Goal: Information Seeking & Learning: Find specific fact

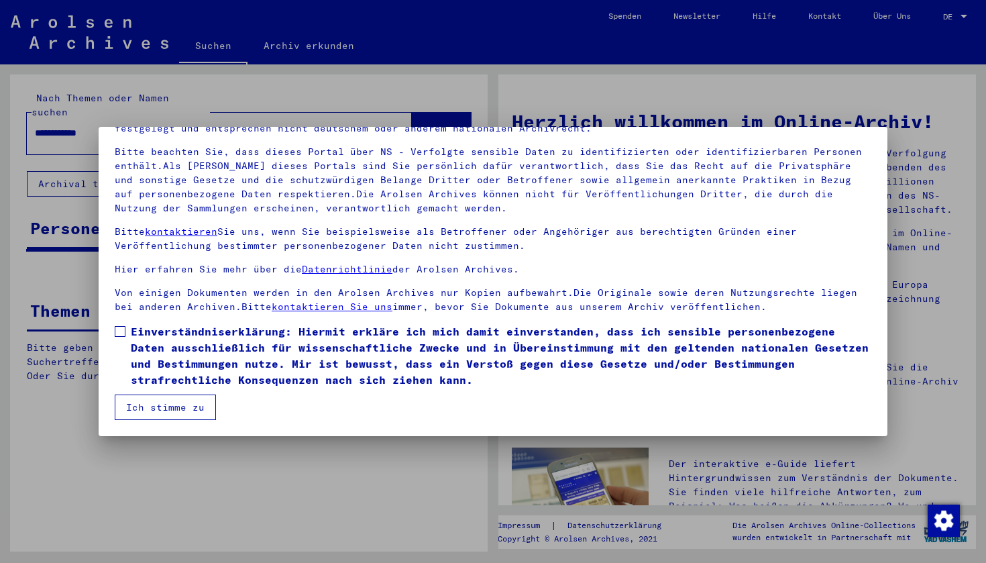
scroll to position [80, 0]
click at [124, 331] on span at bounding box center [120, 331] width 11 height 11
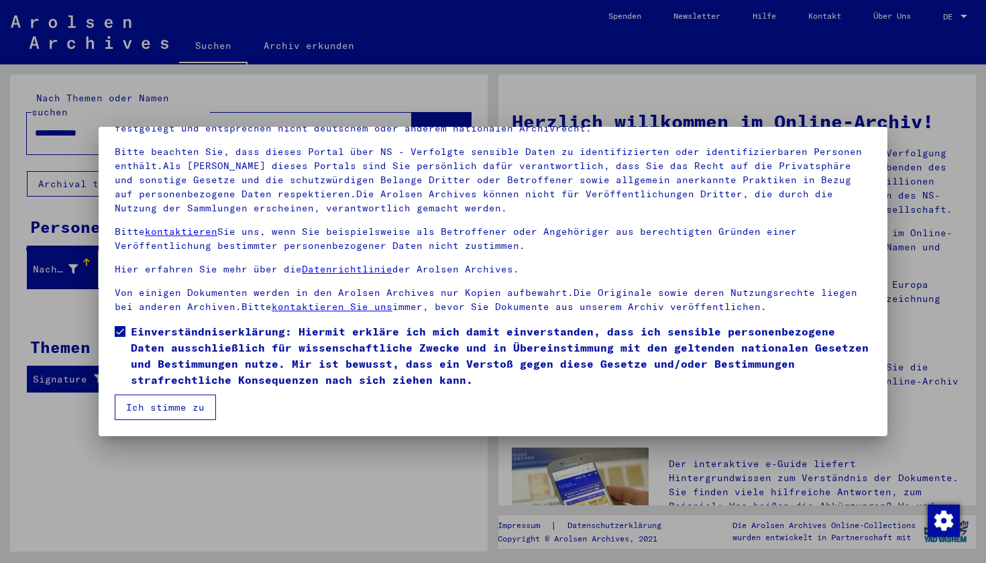
click at [156, 407] on button "Ich stimme zu" at bounding box center [165, 406] width 101 height 25
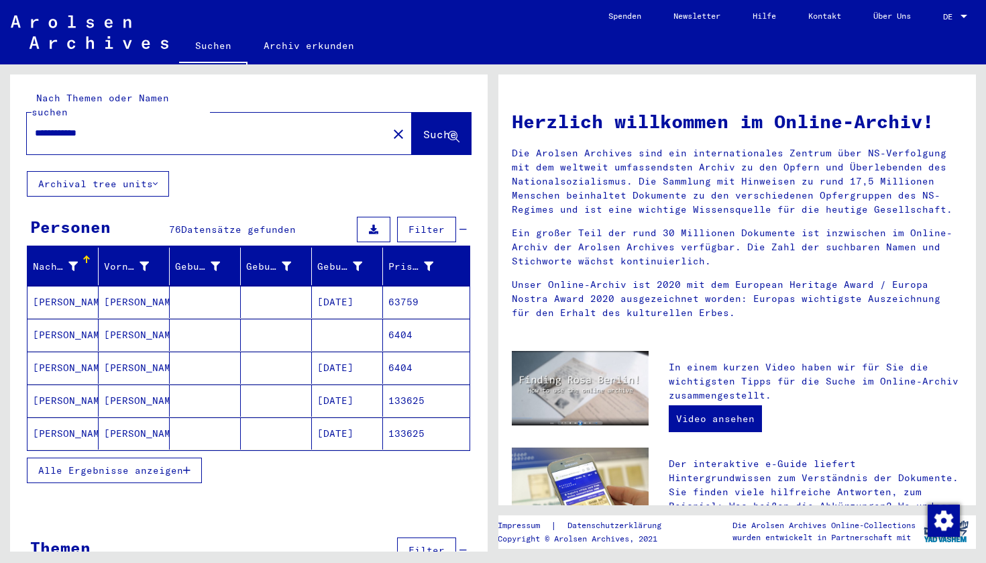
click at [129, 386] on mat-cell "[PERSON_NAME]" at bounding box center [134, 400] width 71 height 32
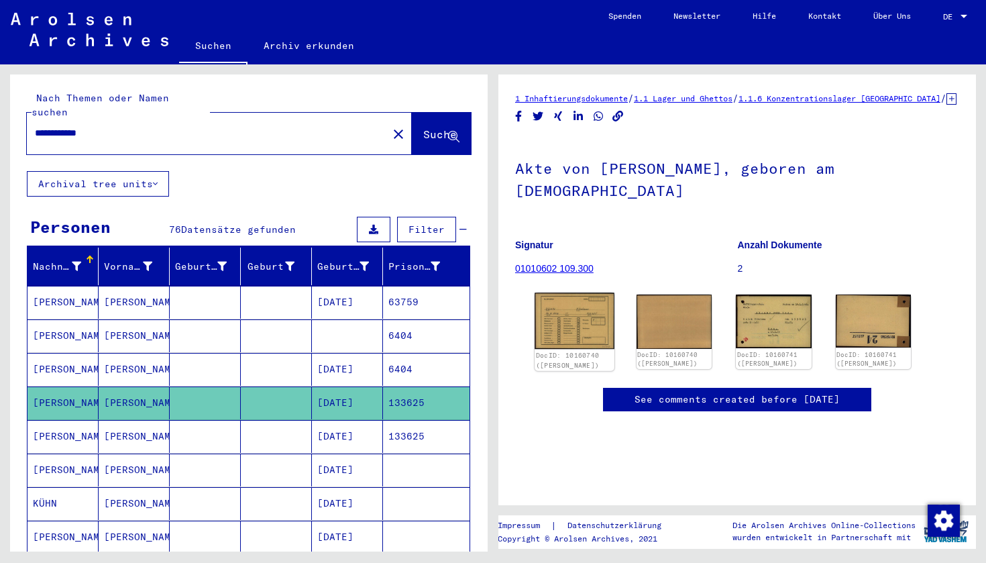
click at [564, 319] on img at bounding box center [574, 320] width 79 height 56
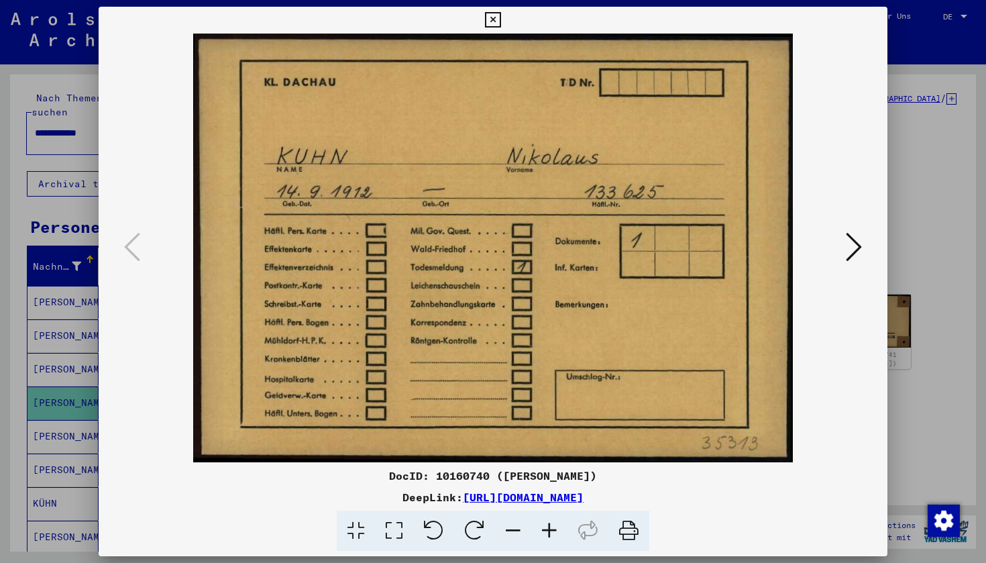
click at [463, 497] on link "[URL][DOMAIN_NAME]" at bounding box center [523, 496] width 121 height 13
click at [391, 523] on icon at bounding box center [394, 530] width 38 height 41
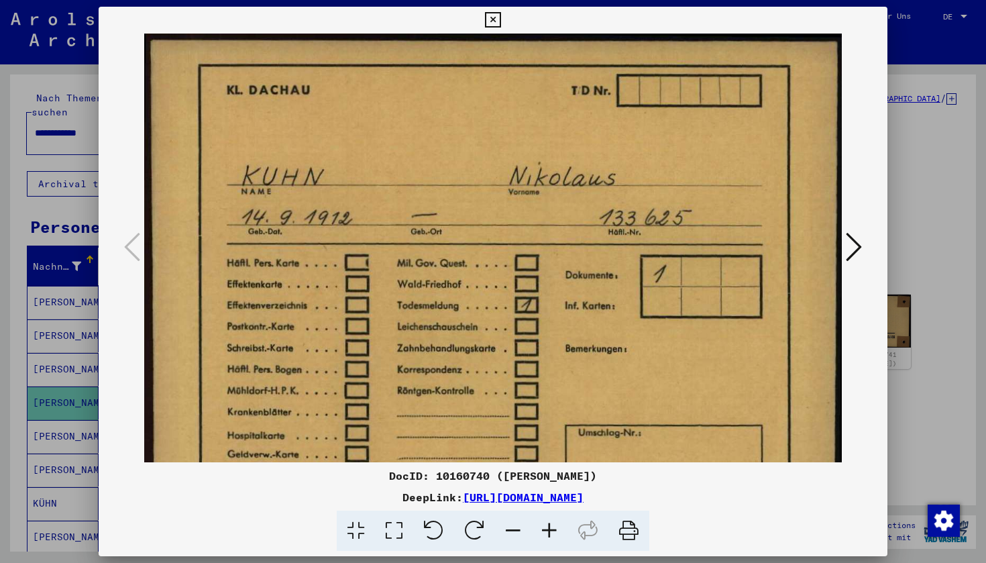
click at [397, 533] on icon at bounding box center [394, 530] width 38 height 41
click at [355, 531] on icon at bounding box center [356, 530] width 38 height 41
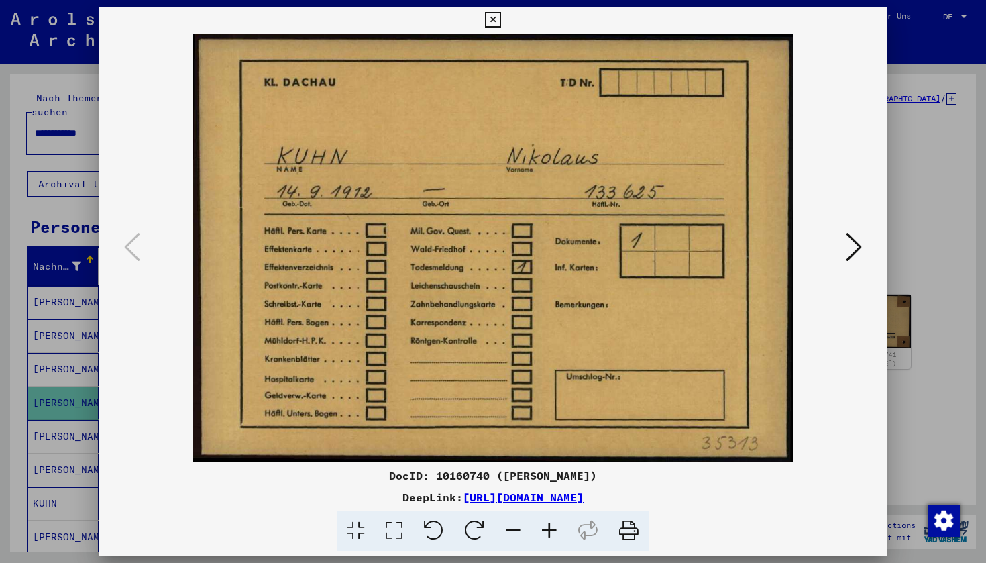
click at [852, 246] on icon at bounding box center [854, 247] width 16 height 32
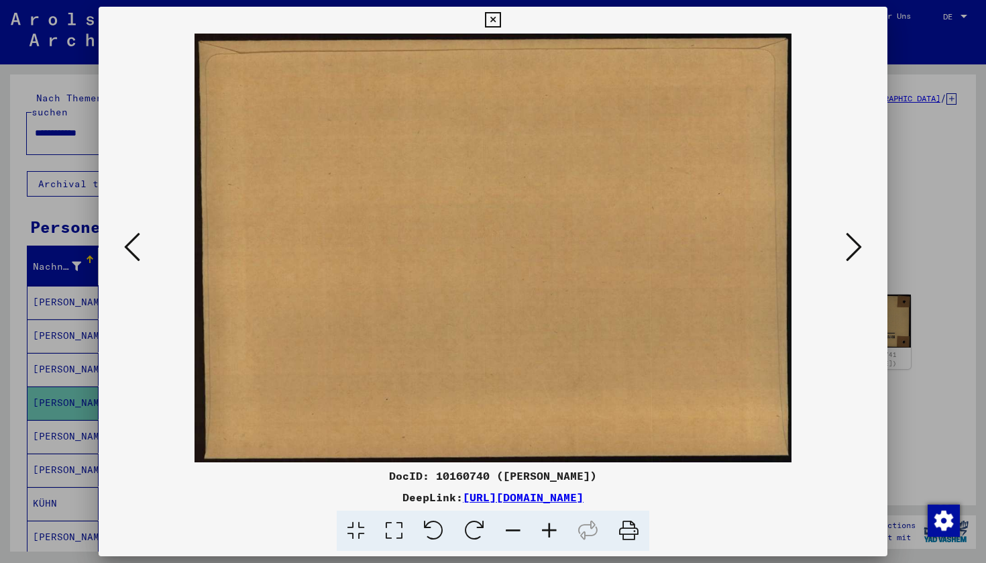
click at [500, 16] on icon at bounding box center [492, 20] width 15 height 16
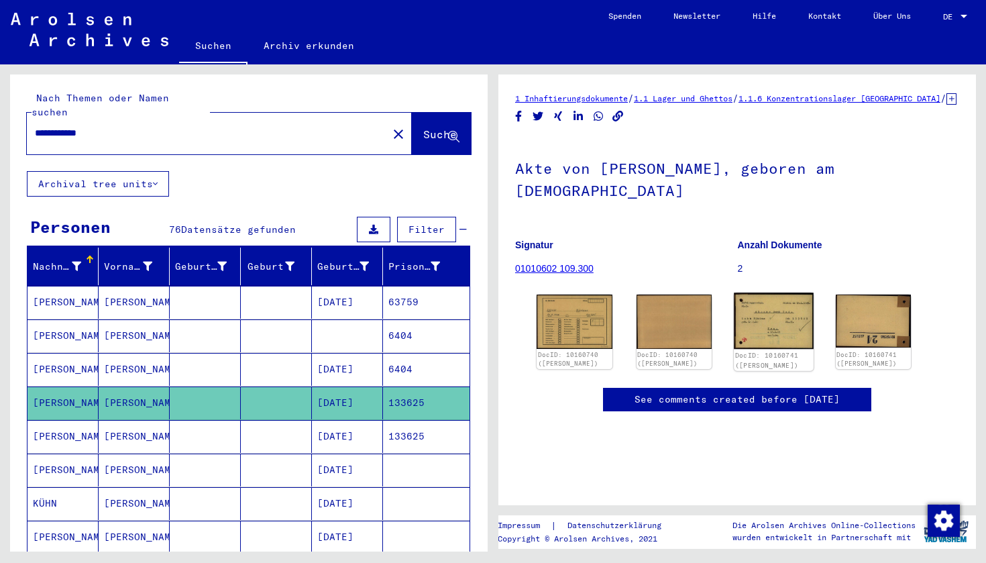
click at [781, 323] on img at bounding box center [773, 320] width 79 height 56
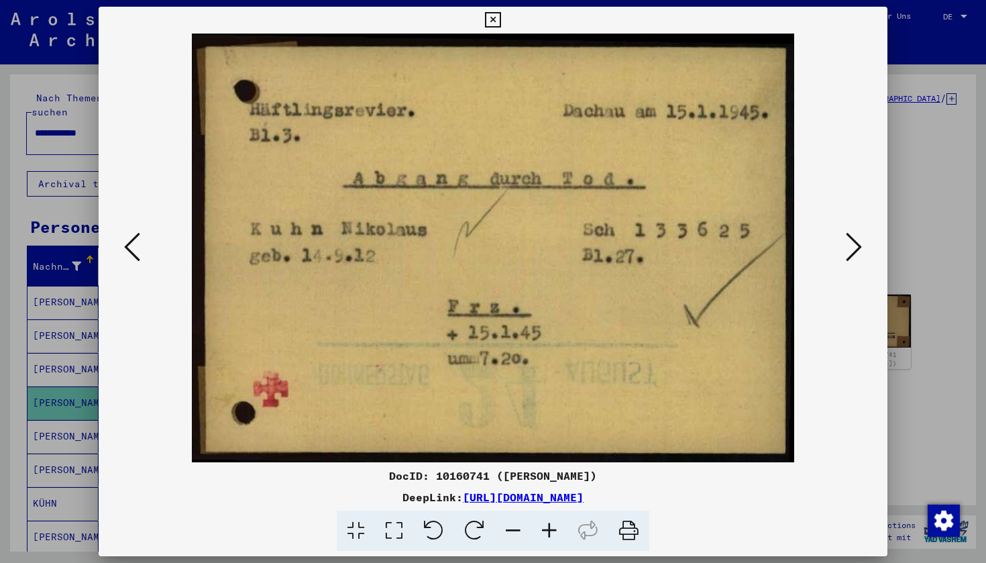
click at [856, 242] on icon at bounding box center [854, 247] width 16 height 32
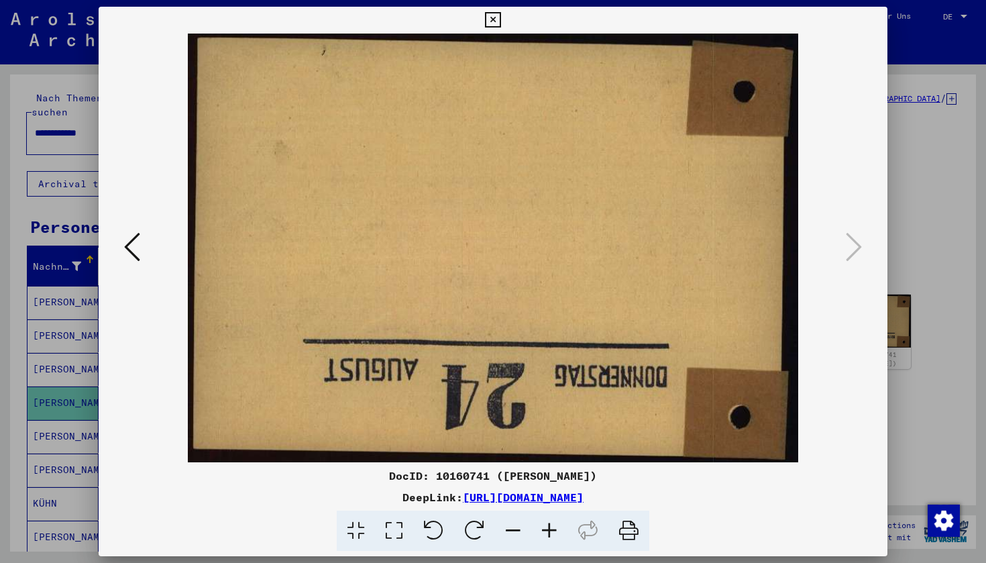
click at [476, 530] on icon at bounding box center [474, 530] width 41 height 41
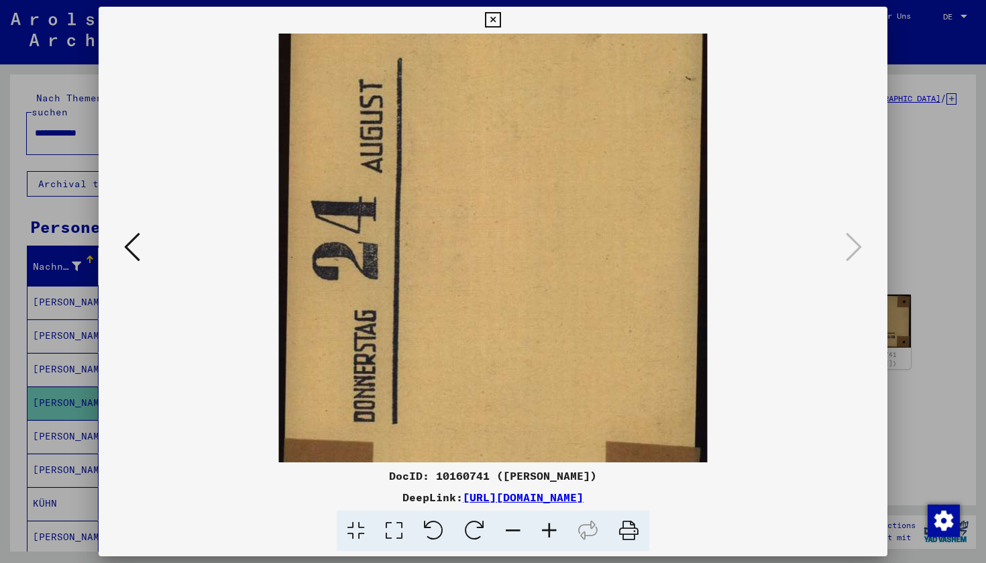
click at [476, 530] on icon at bounding box center [474, 530] width 41 height 41
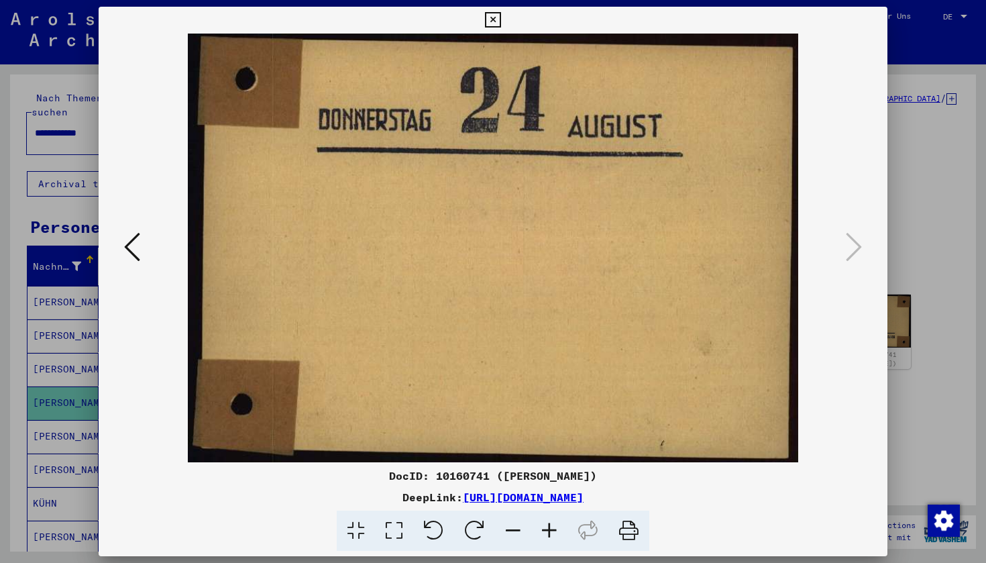
click at [500, 20] on icon at bounding box center [492, 20] width 15 height 16
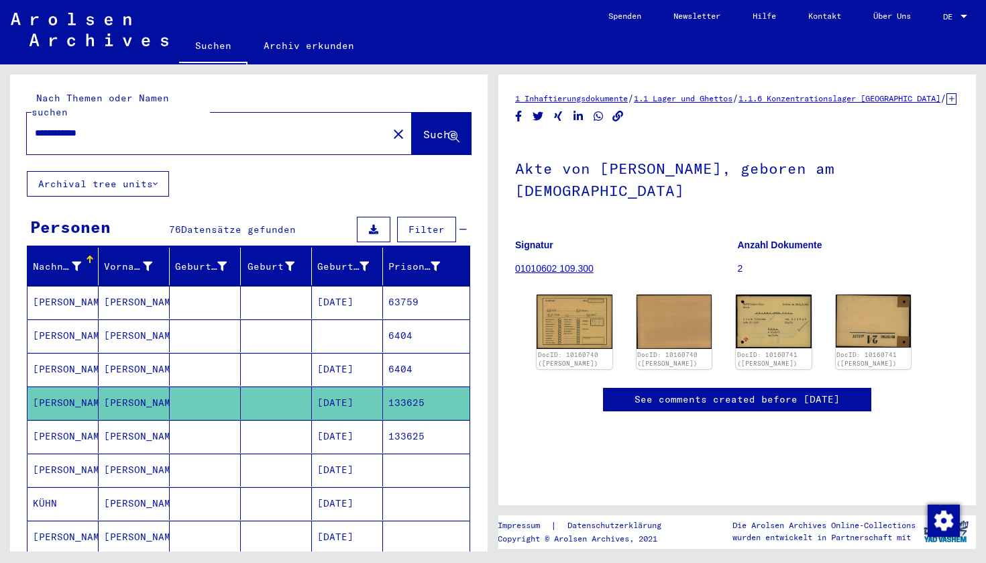
click at [55, 420] on mat-cell "[PERSON_NAME]" at bounding box center [62, 436] width 71 height 33
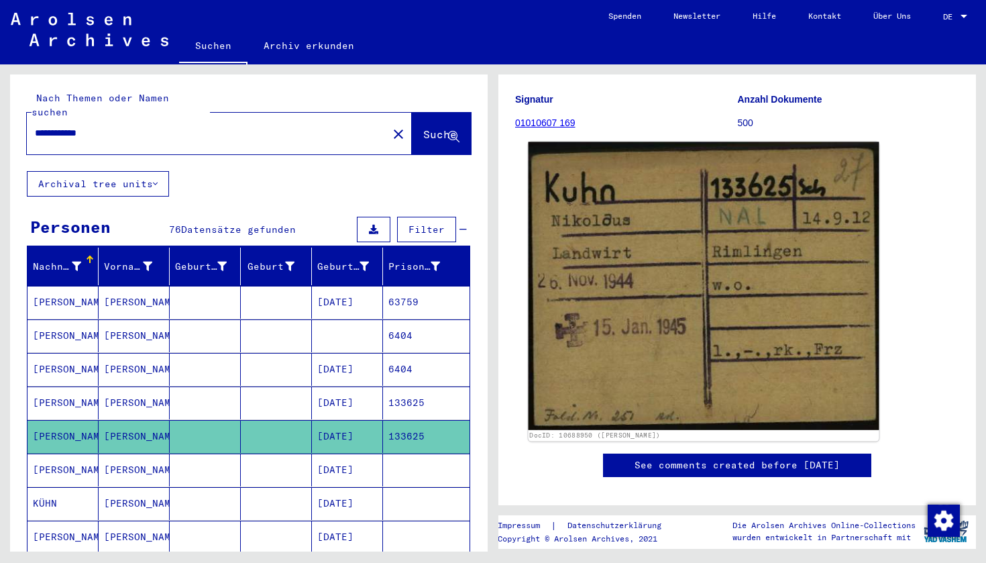
scroll to position [134, 0]
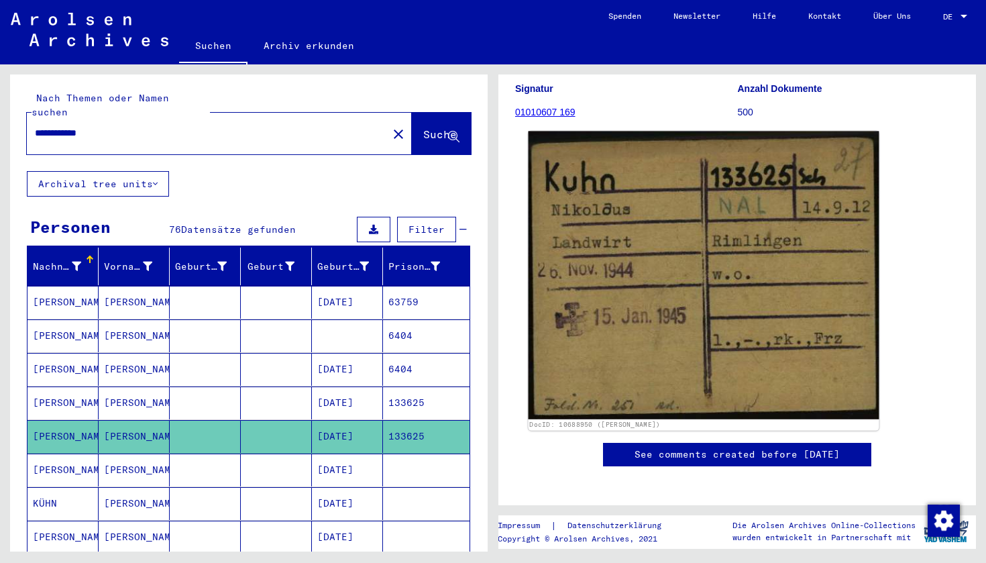
click at [624, 270] on img at bounding box center [703, 275] width 351 height 288
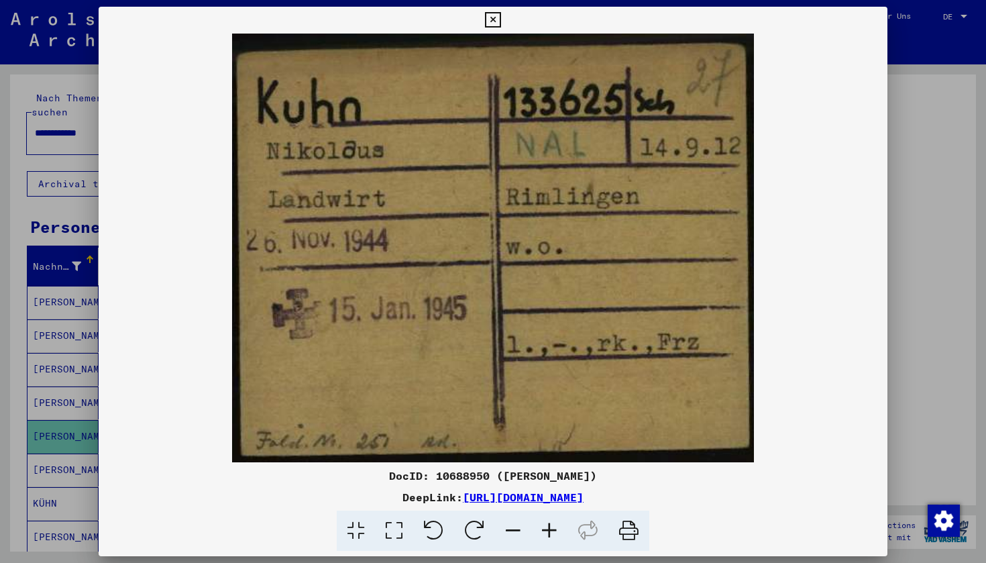
click at [500, 19] on icon at bounding box center [492, 20] width 15 height 16
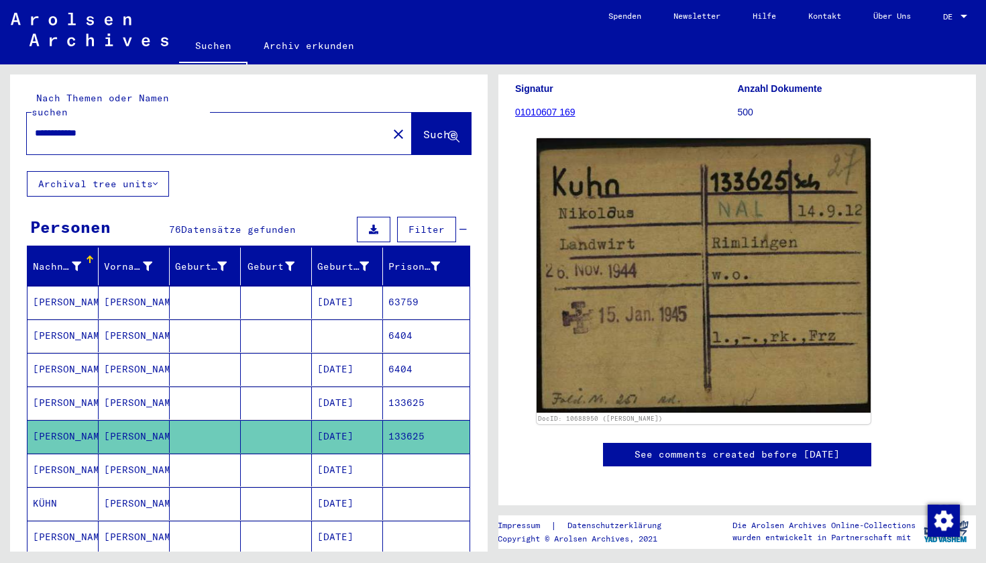
click at [549, 117] on link "01010607 169" at bounding box center [545, 112] width 60 height 11
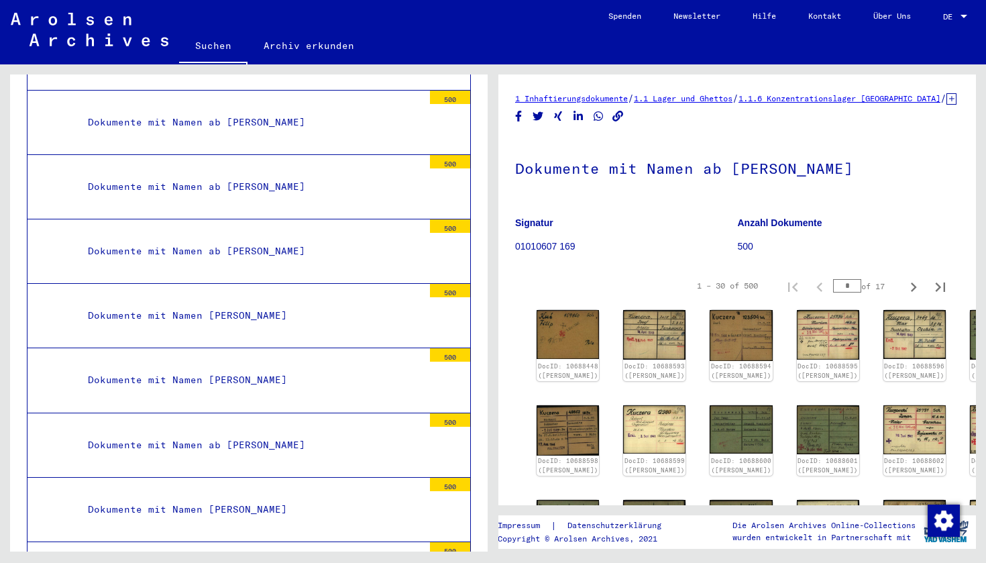
scroll to position [9872, 0]
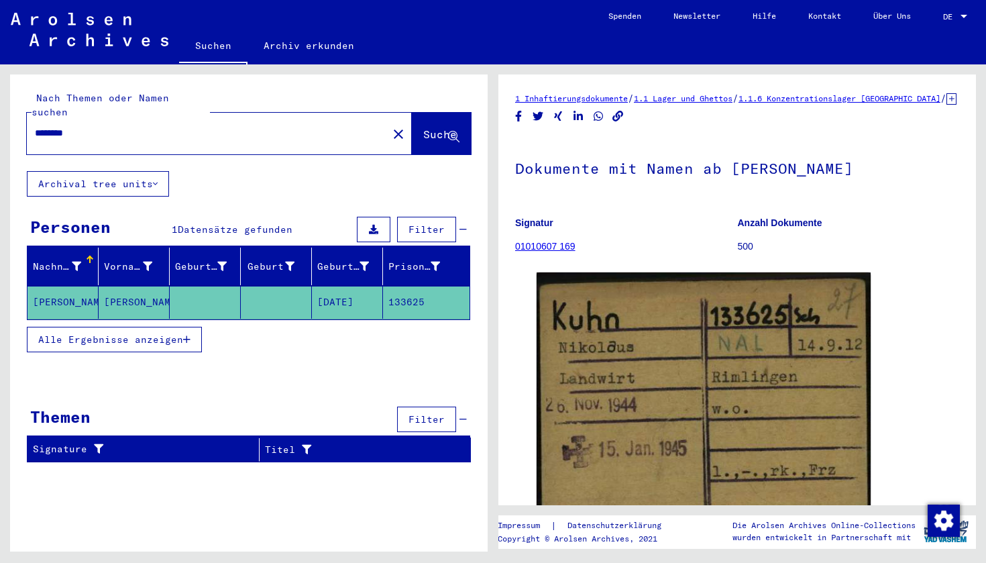
click at [234, 320] on div "Alle Ergebnisse anzeigen" at bounding box center [248, 339] width 443 height 39
click at [189, 335] on icon "button" at bounding box center [186, 339] width 7 height 9
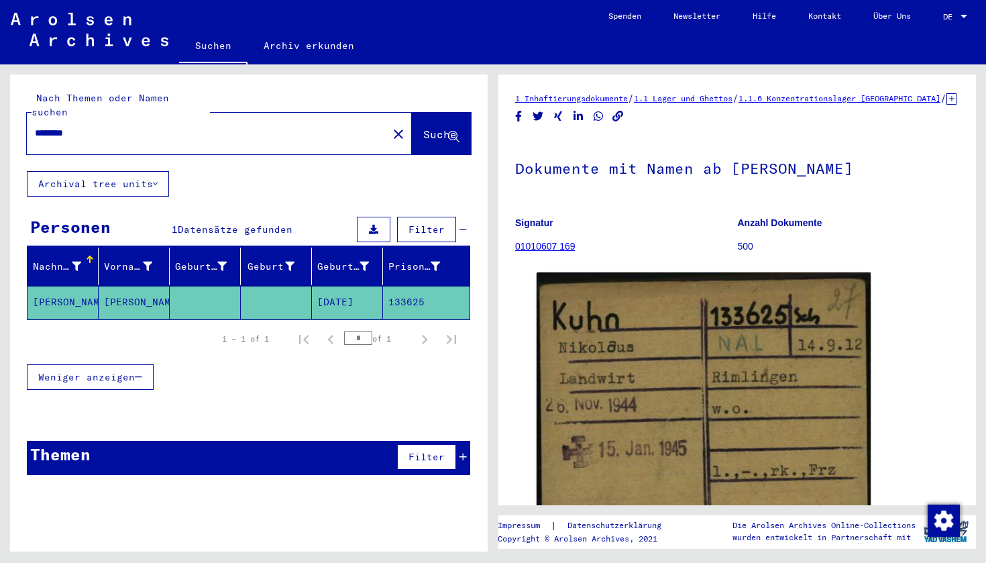
click at [137, 286] on mat-cell "[PERSON_NAME]" at bounding box center [134, 302] width 71 height 33
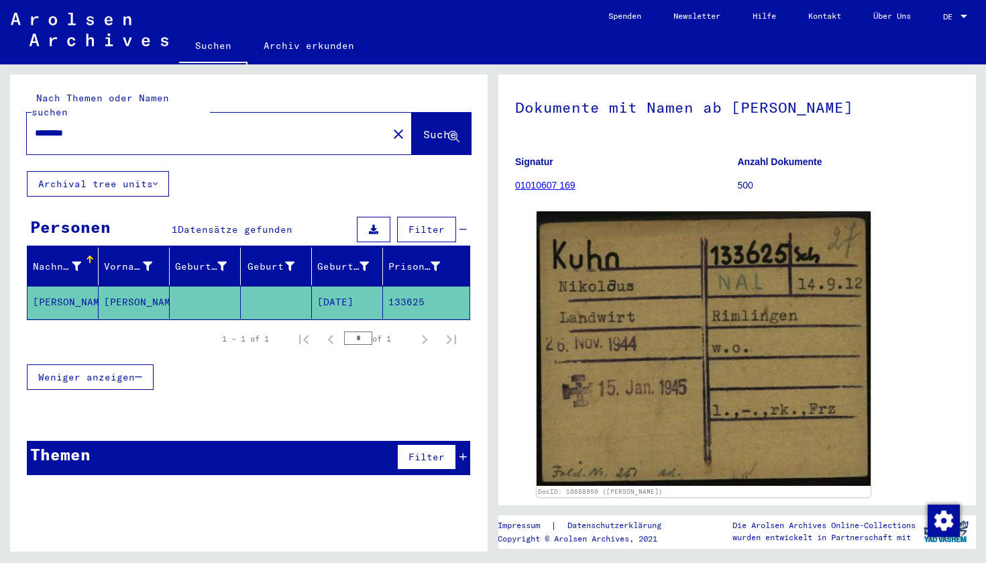
scroll to position [65, 0]
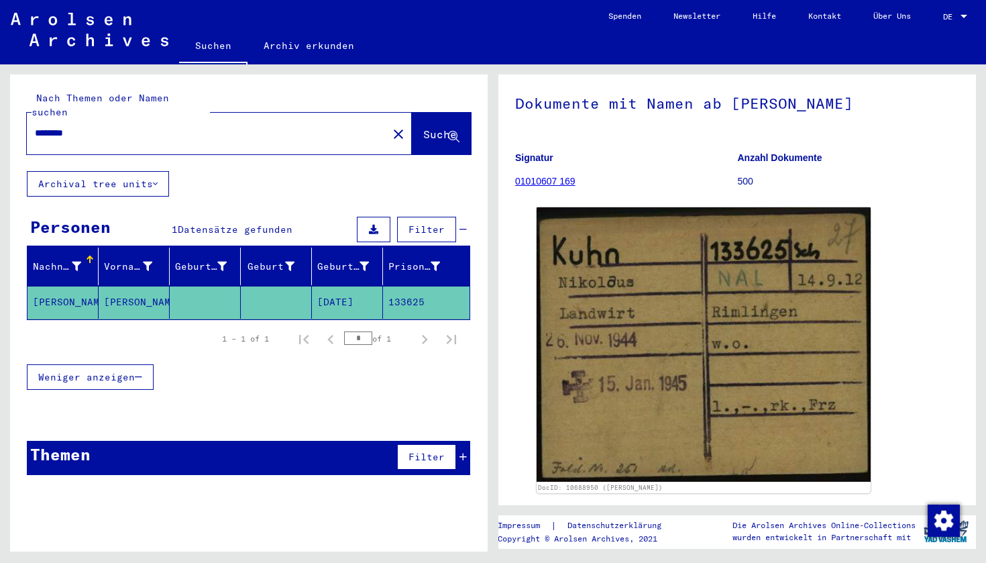
click at [390, 126] on mat-icon "close" at bounding box center [398, 134] width 16 height 16
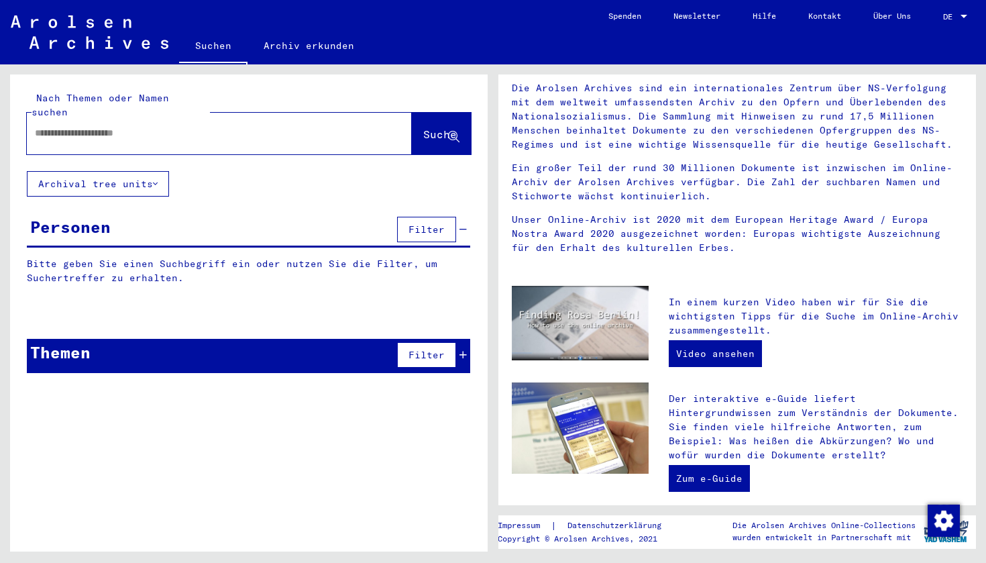
click at [88, 126] on input "text" at bounding box center [203, 133] width 337 height 14
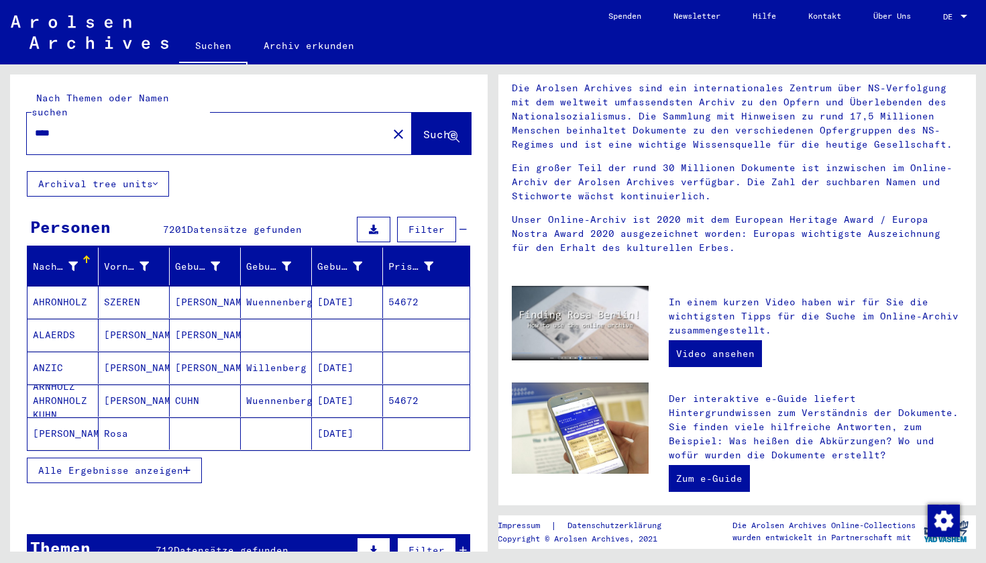
type input "****"
click at [390, 126] on mat-icon "close" at bounding box center [398, 134] width 16 height 16
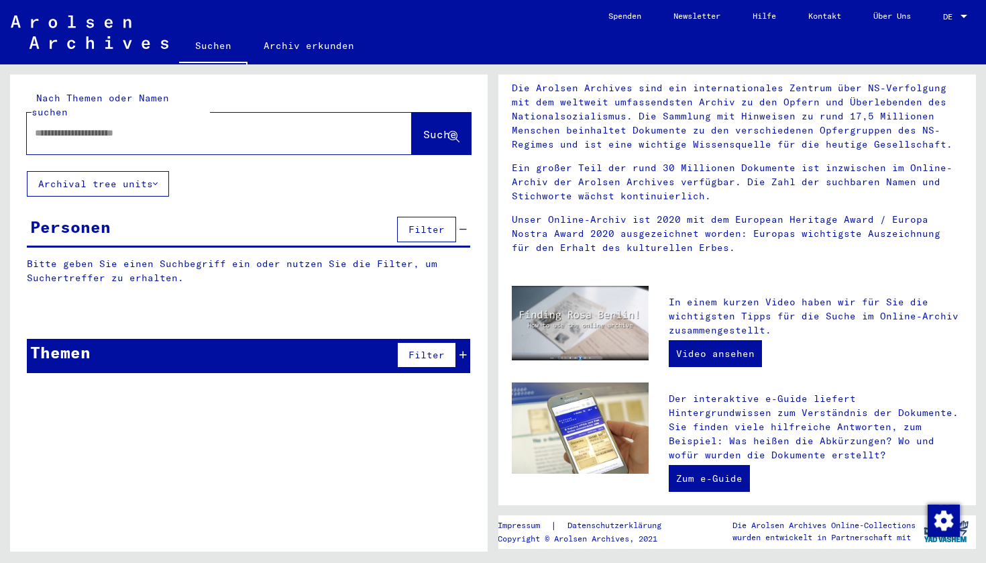
click at [215, 46] on link "Suchen" at bounding box center [213, 47] width 68 height 35
click at [106, 34] on img at bounding box center [90, 32] width 158 height 34
